Goal: Task Accomplishment & Management: Complete application form

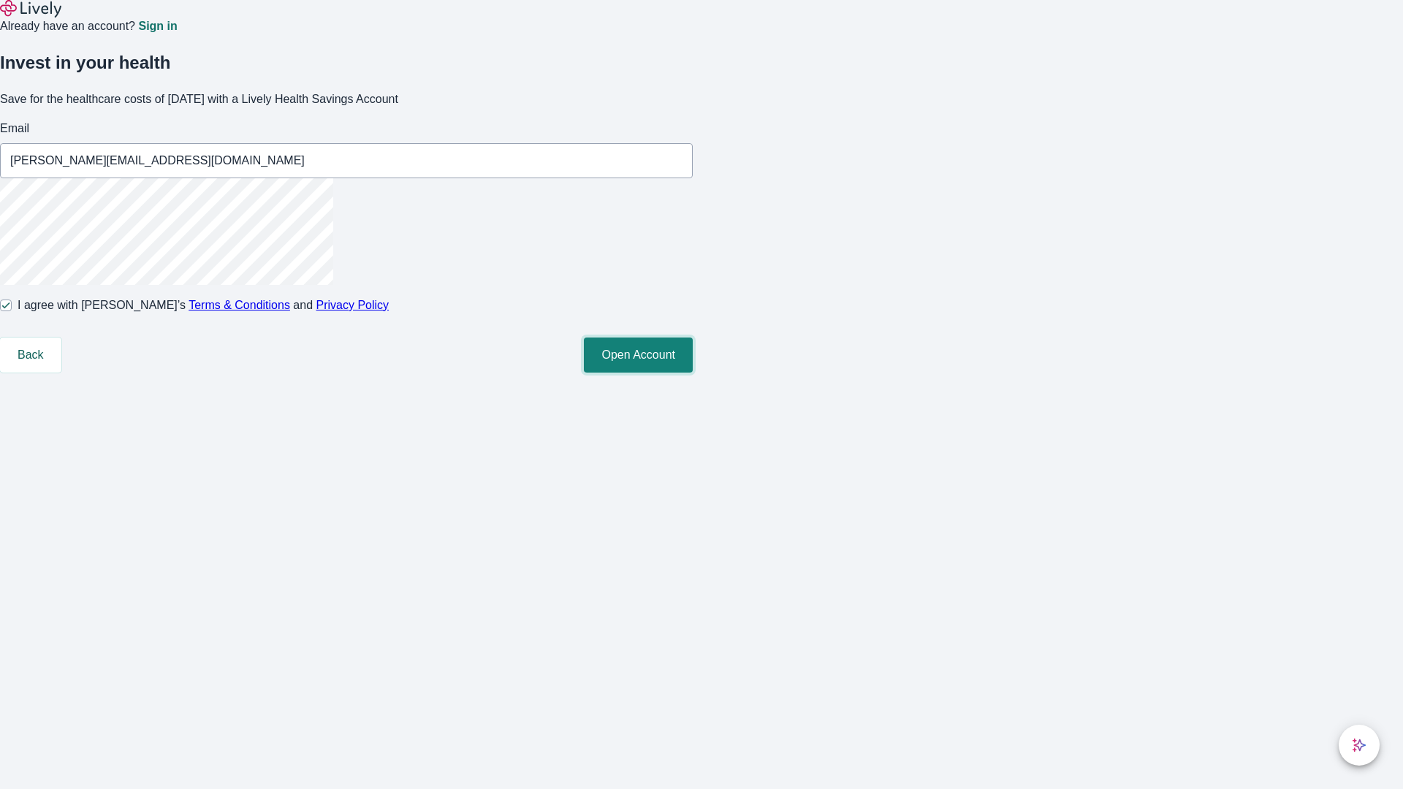
click at [693, 373] on button "Open Account" at bounding box center [638, 355] width 109 height 35
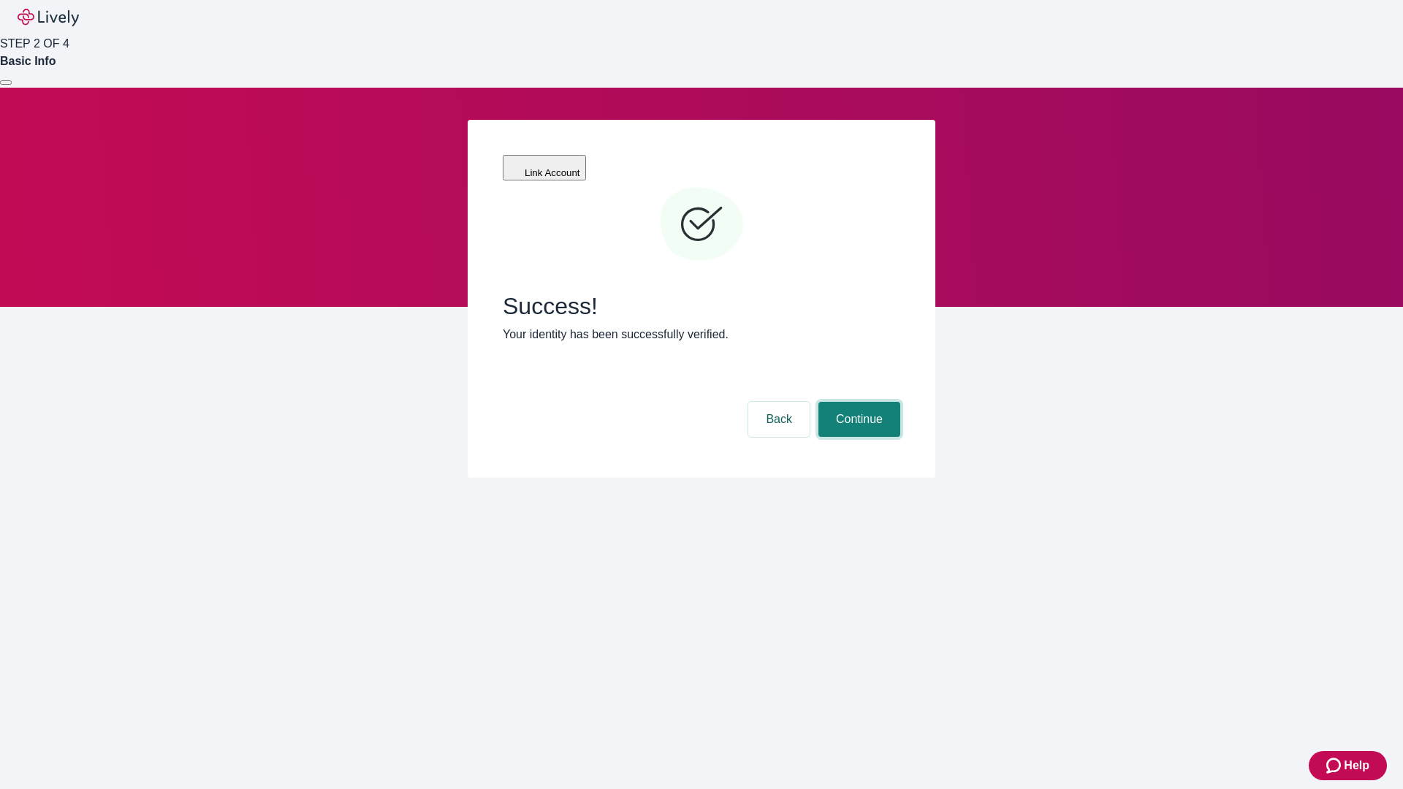
click at [857, 402] on button "Continue" at bounding box center [860, 419] width 82 height 35
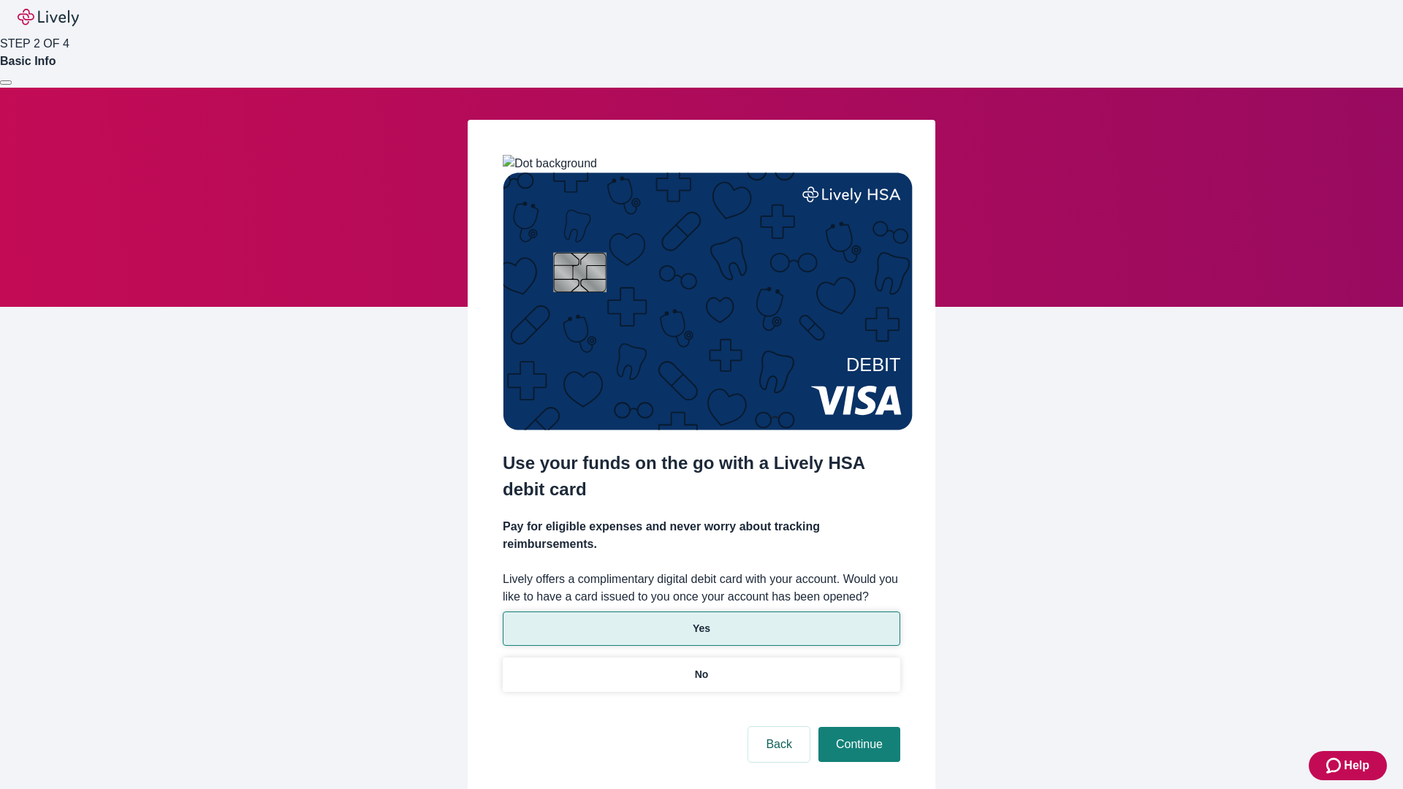
click at [701, 621] on p "Yes" at bounding box center [702, 628] width 18 height 15
click at [857, 727] on button "Continue" at bounding box center [860, 744] width 82 height 35
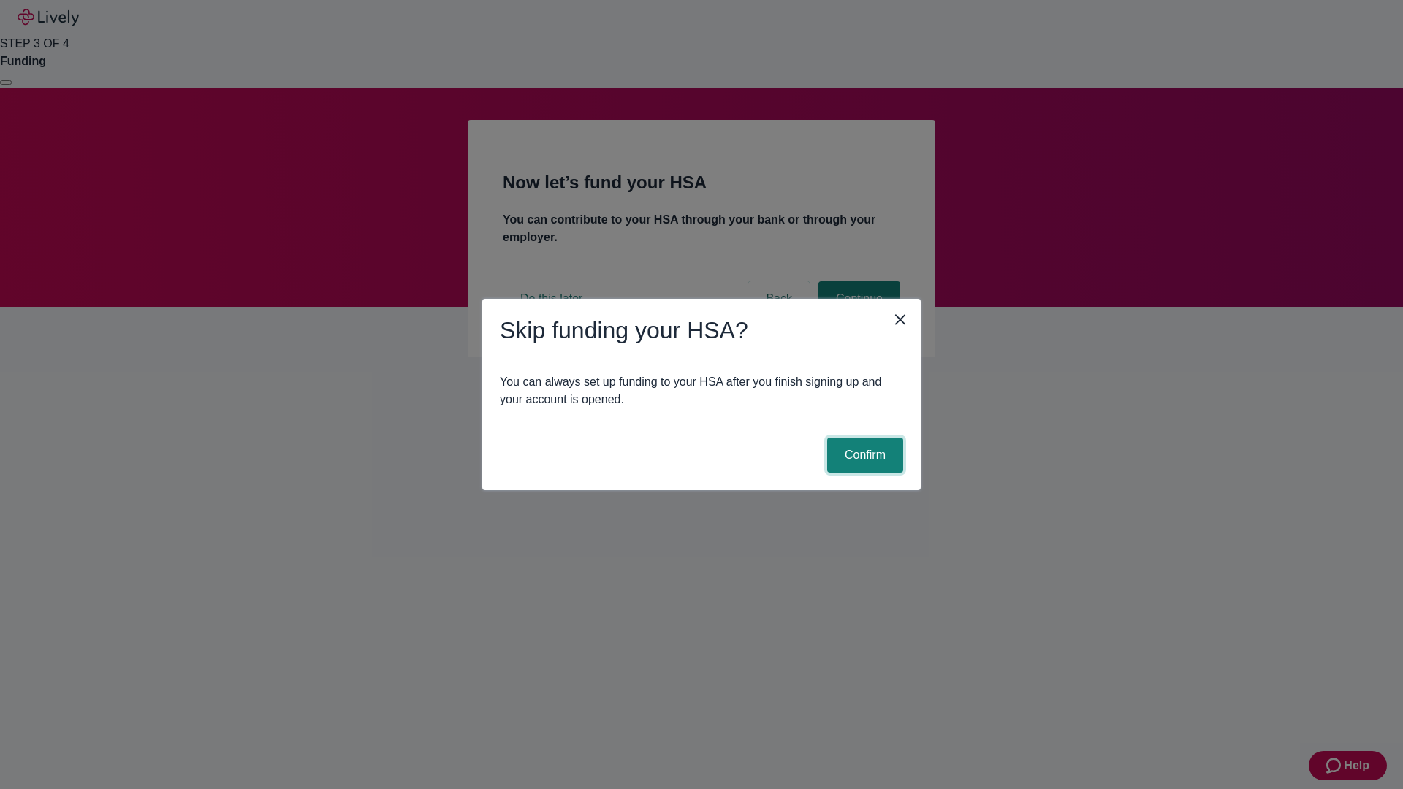
click at [863, 455] on button "Confirm" at bounding box center [865, 455] width 76 height 35
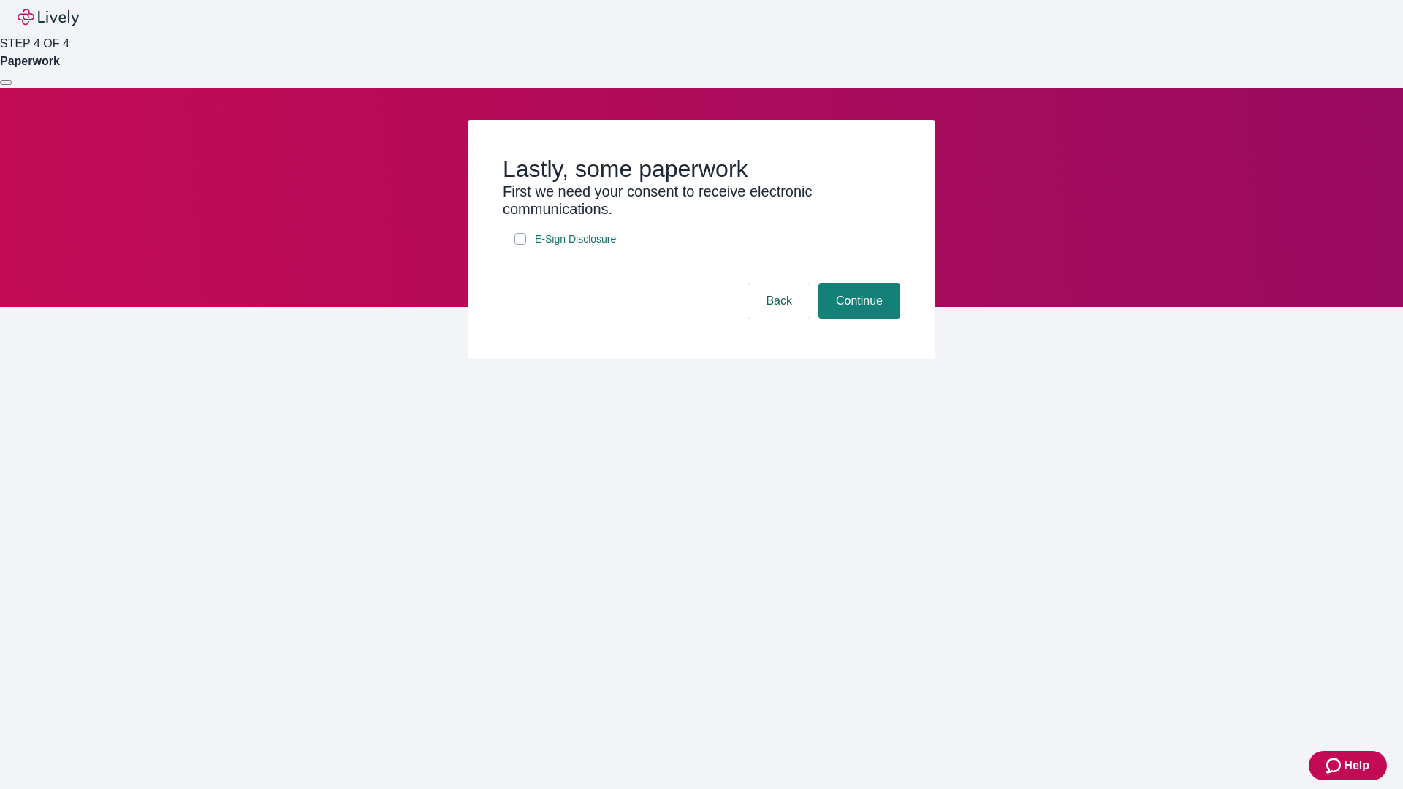
click at [520, 245] on input "E-Sign Disclosure" at bounding box center [521, 239] width 12 height 12
checkbox input "true"
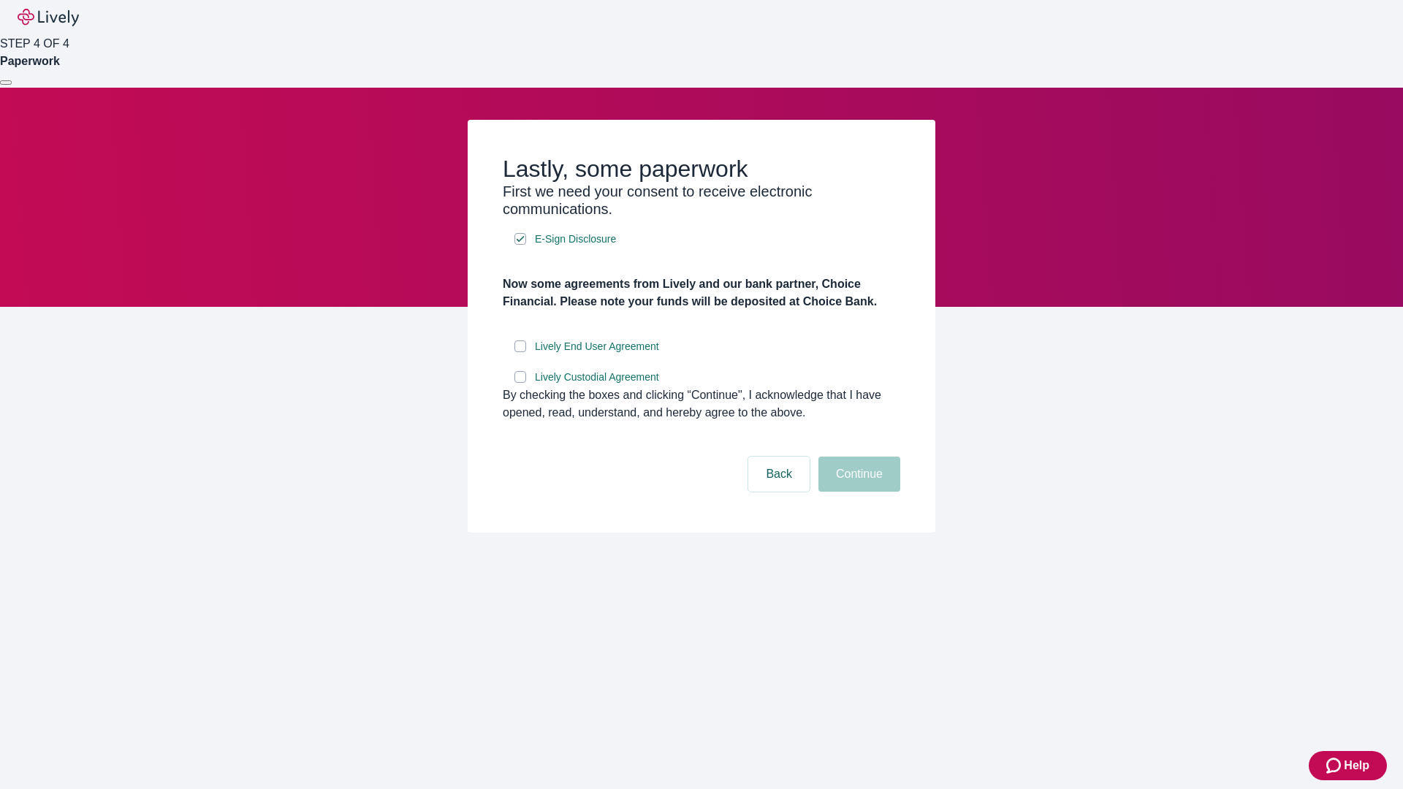
click at [520, 352] on input "Lively End User Agreement" at bounding box center [521, 347] width 12 height 12
checkbox input "true"
click at [520, 383] on input "Lively Custodial Agreement" at bounding box center [521, 377] width 12 height 12
checkbox input "true"
click at [857, 492] on button "Continue" at bounding box center [860, 474] width 82 height 35
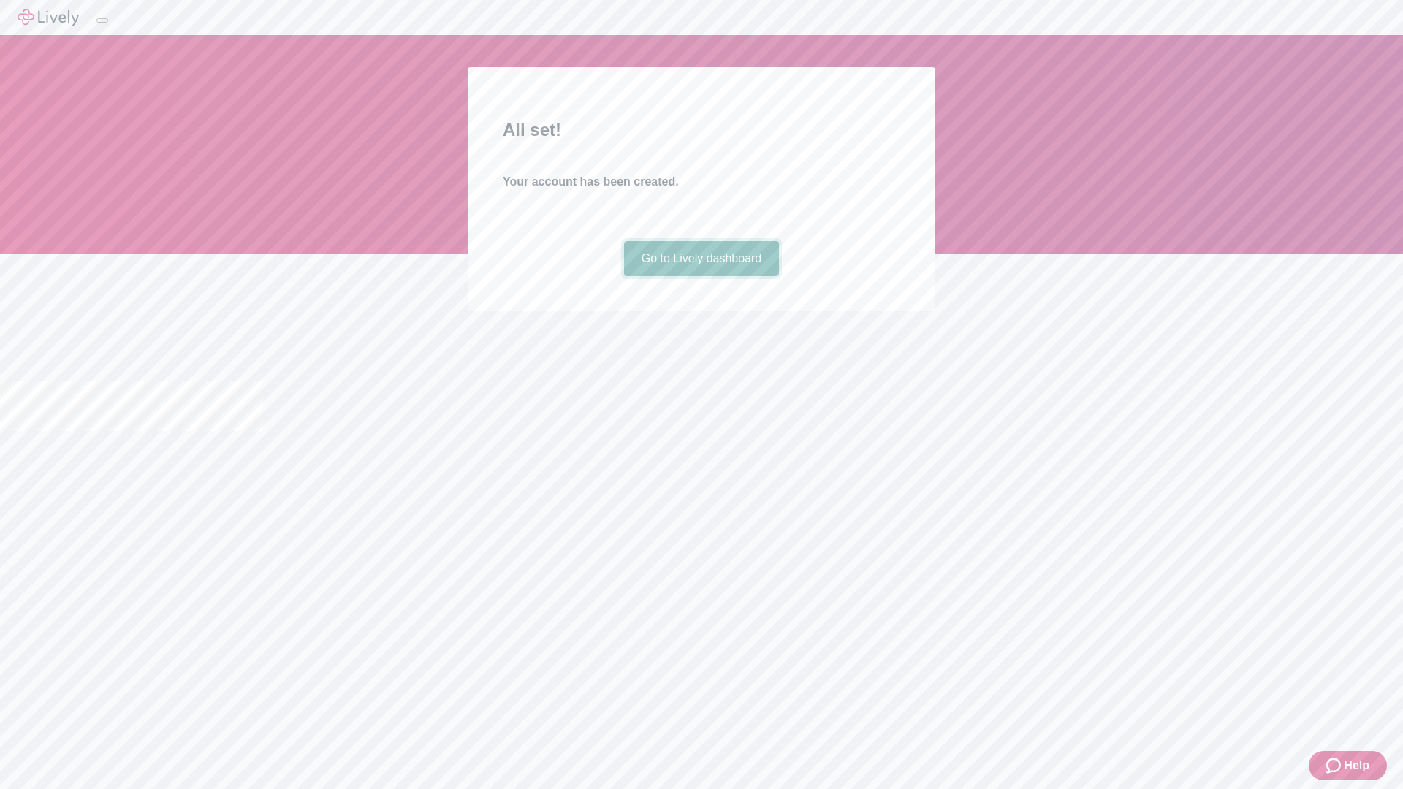
click at [701, 276] on link "Go to Lively dashboard" at bounding box center [702, 258] width 156 height 35
